Goal: Task Accomplishment & Management: Use online tool/utility

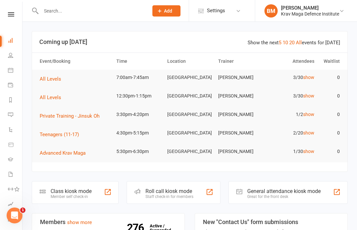
click at [310, 78] on link "show" at bounding box center [308, 77] width 11 height 5
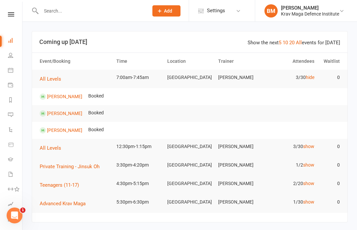
click at [48, 76] on span "All Levels" at bounding box center [50, 79] width 21 height 6
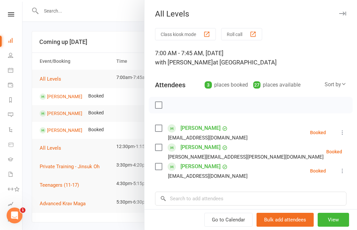
click at [329, 224] on button "View" at bounding box center [333, 220] width 31 height 14
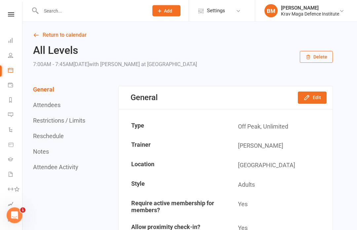
click at [53, 33] on link "Return to calendar" at bounding box center [183, 35] width 300 height 9
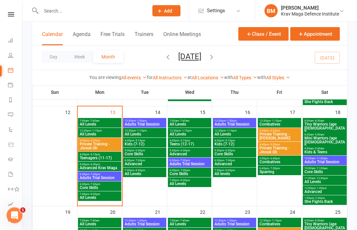
scroll to position [237, 0]
click at [106, 125] on span "All Levels" at bounding box center [99, 124] width 41 height 4
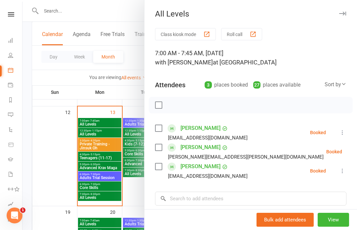
click at [188, 40] on button "Class kiosk mode" at bounding box center [185, 34] width 61 height 12
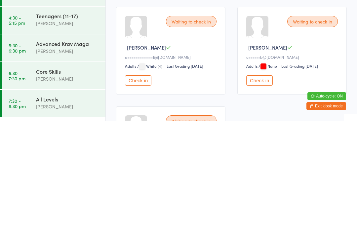
scroll to position [5, 0]
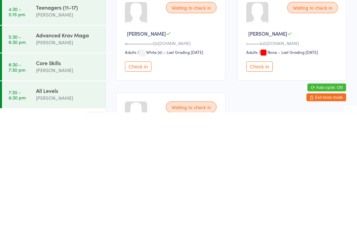
click at [267, 180] on button "Check in" at bounding box center [259, 185] width 26 height 10
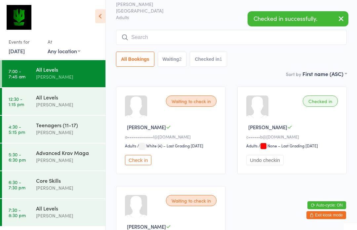
scroll to position [0, 0]
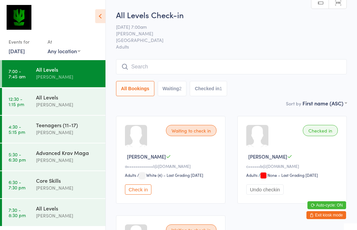
click at [268, 74] on input "search" at bounding box center [231, 66] width 231 height 15
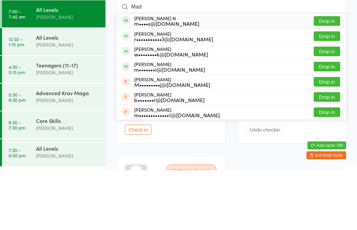
type input "Mad"
click at [154, 75] on div "[PERSON_NAME] N m••••s@[DOMAIN_NAME]" at bounding box center [166, 80] width 65 height 11
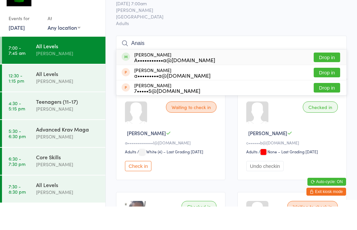
type input "Anais"
click at [322, 76] on button "Drop in" at bounding box center [327, 81] width 26 height 10
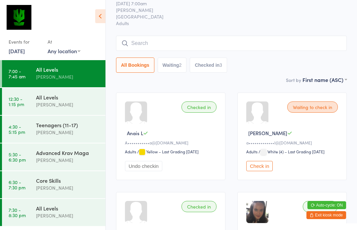
click at [229, 44] on input "search" at bounding box center [231, 43] width 231 height 15
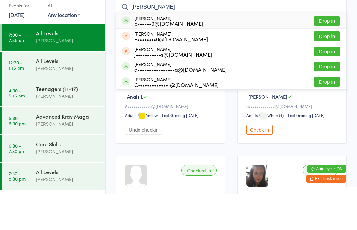
type input "[PERSON_NAME]"
click at [180, 52] on div "[PERSON_NAME] b••••••9@[DOMAIN_NAME]" at bounding box center [168, 57] width 69 height 11
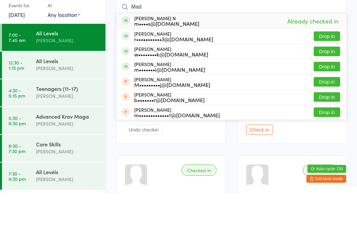
type input "Mad"
click at [109, 63] on ui-view "All Levels Check-in [DATE] 7:00am [PERSON_NAME] Surry Hills Gym Adults Manual s…" at bounding box center [231, 186] width 251 height 400
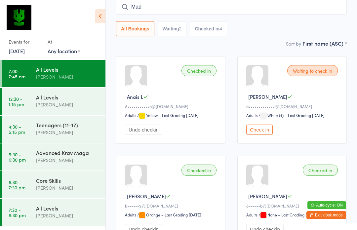
click at [25, 159] on time "5:30 - 6:30 pm" at bounding box center [17, 157] width 17 height 11
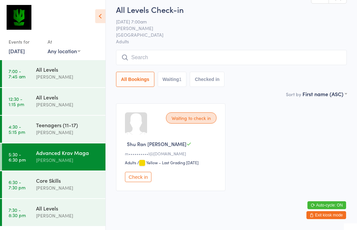
scroll to position [19, 0]
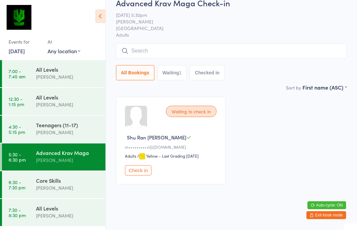
click at [34, 185] on link "6:30 - 7:30 pm Core Skills [PERSON_NAME]" at bounding box center [53, 184] width 103 height 27
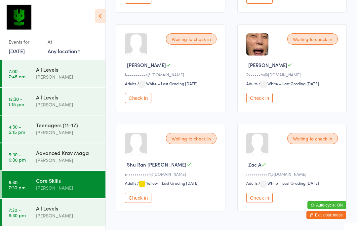
scroll to position [207, 0]
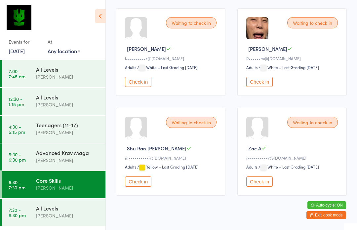
click at [19, 216] on time "7:30 - 8:30 pm" at bounding box center [17, 212] width 17 height 11
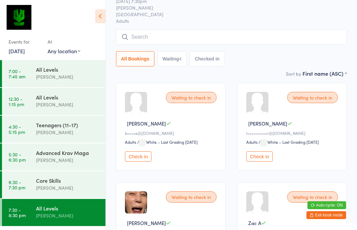
scroll to position [106, 0]
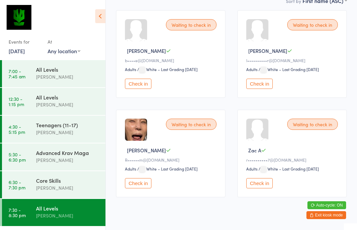
click at [14, 193] on link "6:30 - 7:30 pm Core Skills [PERSON_NAME]" at bounding box center [53, 184] width 103 height 27
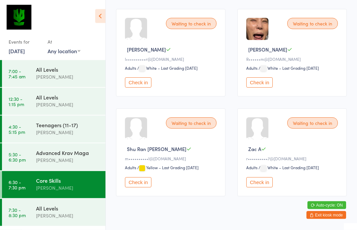
scroll to position [207, 0]
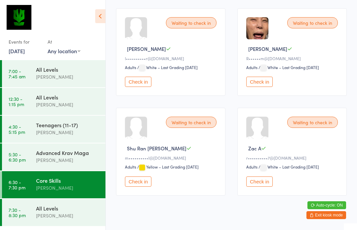
click at [19, 164] on link "5:30 - 6:30 pm Advanced Krav Maga [PERSON_NAME]" at bounding box center [53, 156] width 103 height 27
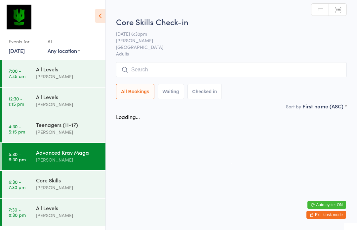
scroll to position [0, 0]
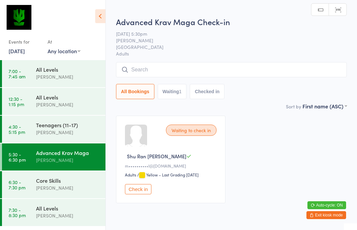
click at [12, 66] on link "7:00 - 7:45 am All Levels [PERSON_NAME]" at bounding box center [53, 73] width 103 height 27
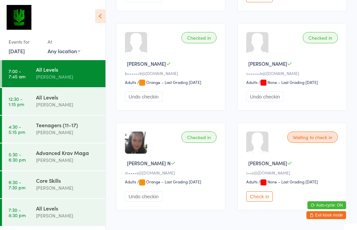
scroll to position [207, 0]
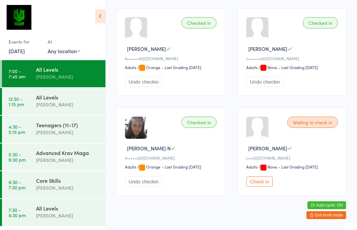
click at [268, 187] on button "Check in" at bounding box center [259, 182] width 26 height 10
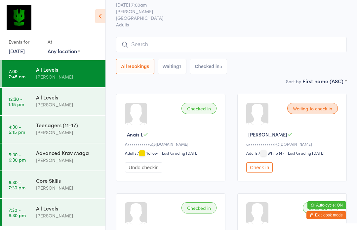
scroll to position [0, 0]
